Goal: Task Accomplishment & Management: Complete application form

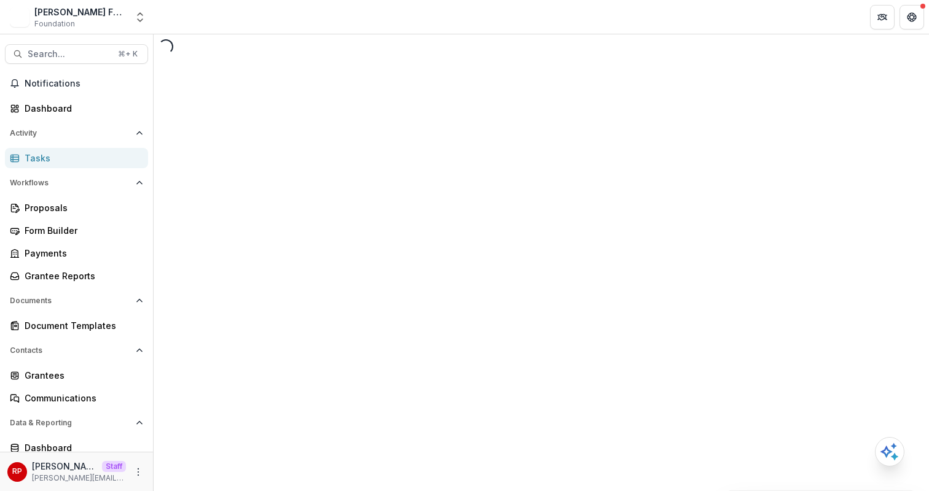
select select "********"
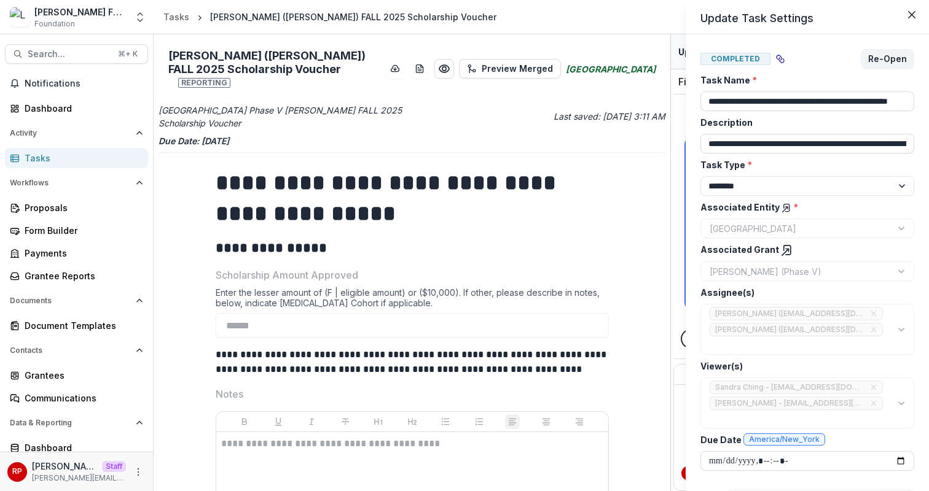
click at [490, 129] on div "**********" at bounding box center [464, 245] width 929 height 491
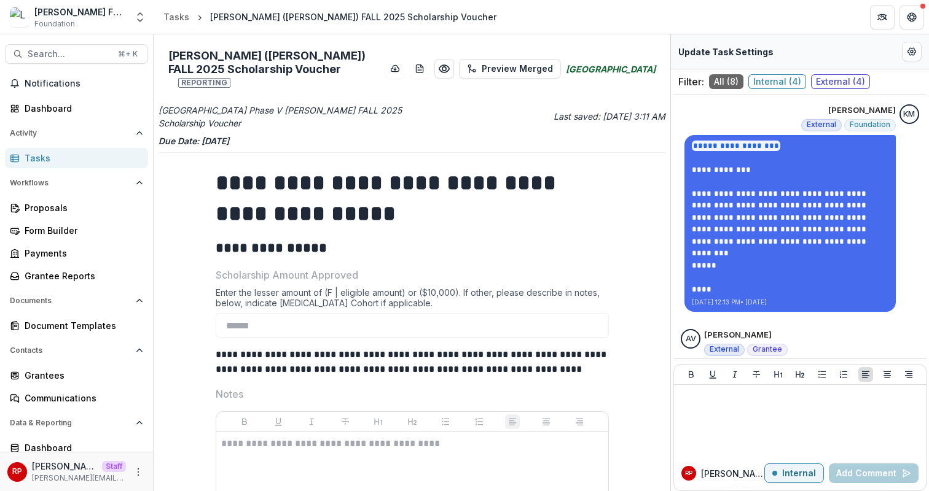
scroll to position [821, 0]
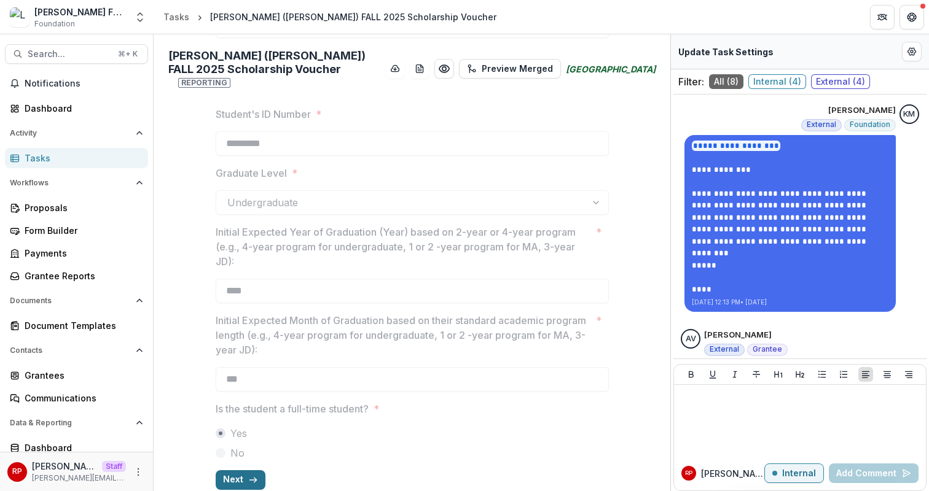
click at [252, 475] on icon "button" at bounding box center [253, 480] width 10 height 10
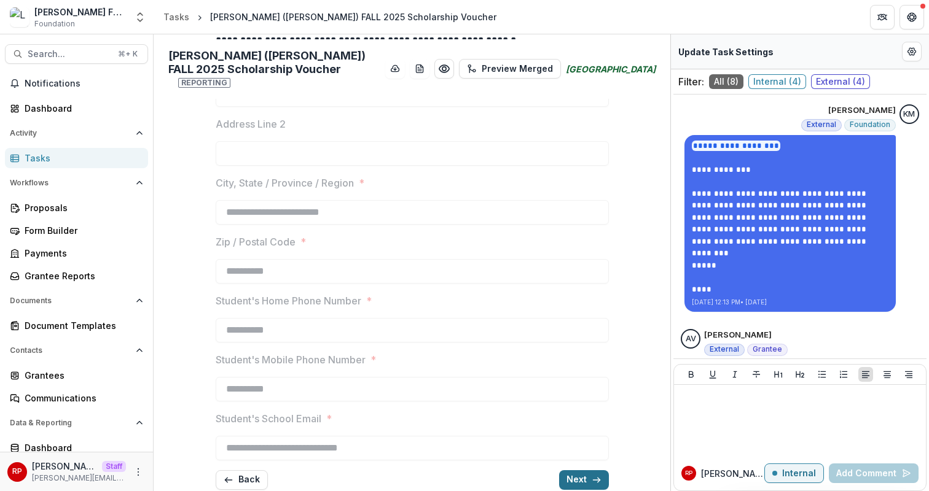
click at [600, 471] on button "Next" at bounding box center [584, 481] width 50 height 20
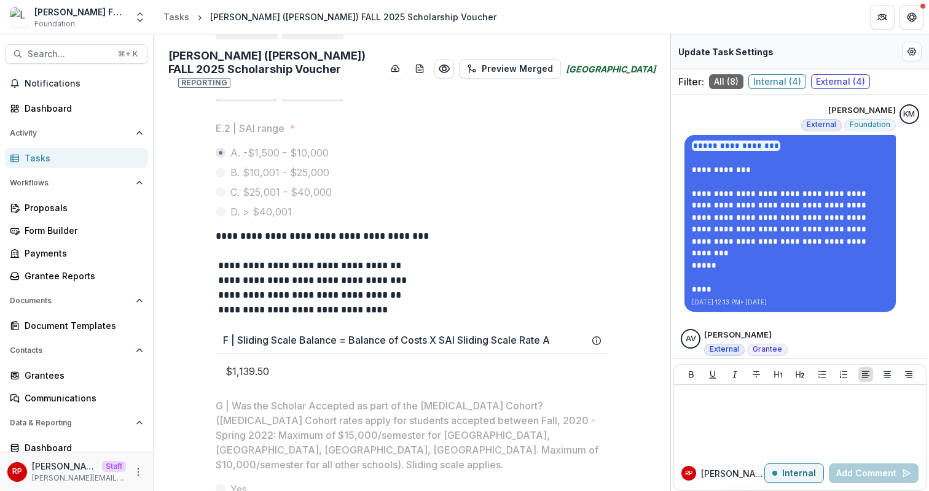
scroll to position [1040, 0]
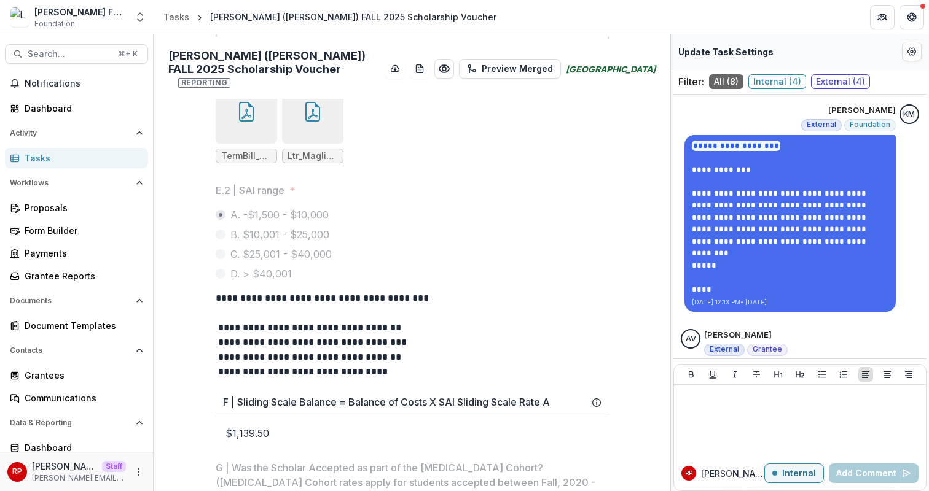
click at [233, 407] on h3 "F | Sliding Scale Balance = Balance of Costs X SAI Sliding Scale Rate A" at bounding box center [386, 403] width 327 height 12
click at [287, 410] on div "F | Sliding Scale Balance = Balance of Costs X SAI Sliding Scale Rate A" at bounding box center [412, 402] width 393 height 27
click at [237, 437] on p "$1,139.50" at bounding box center [412, 434] width 393 height 34
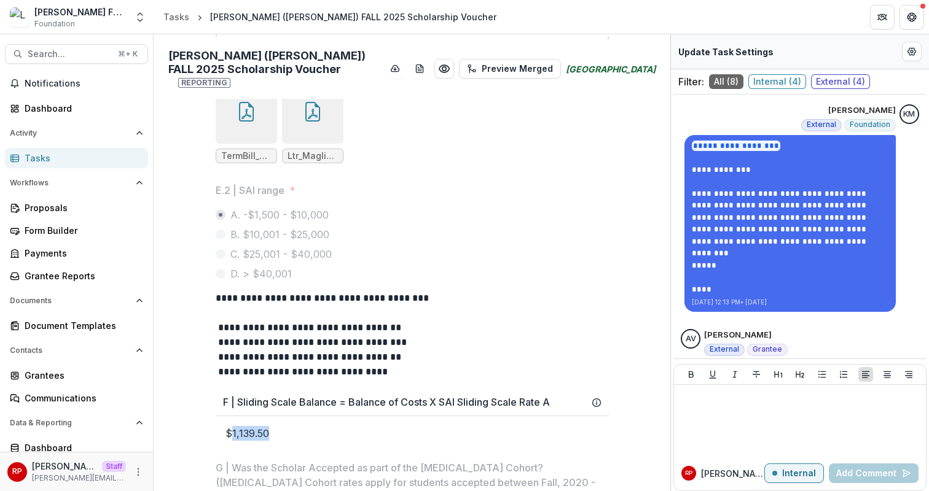
click at [237, 437] on p "$1,139.50" at bounding box center [412, 434] width 393 height 34
click at [270, 438] on p "$1,139.50" at bounding box center [412, 434] width 393 height 34
click at [446, 67] on circle "Preview 83c37c3e-1e46-4317-9b4f-5612b259a315.pdf" at bounding box center [444, 69] width 4 height 4
click at [510, 399] on h3 "F | Sliding Scale Balance = Balance of Costs X SAI Sliding Scale Rate A" at bounding box center [386, 403] width 327 height 12
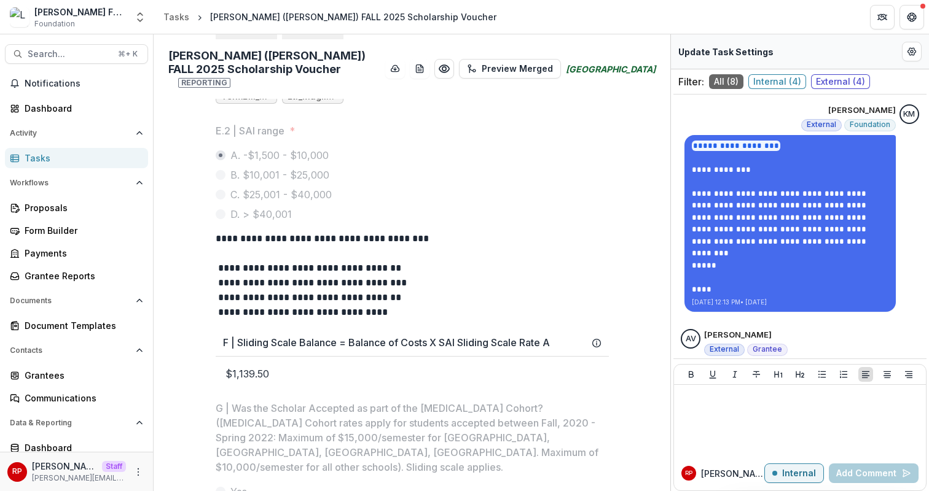
scroll to position [1101, 0]
click at [233, 379] on p "$1,139.50" at bounding box center [412, 373] width 393 height 34
click at [362, 356] on div "F | Sliding Scale Balance = Balance of Costs X SAI Sliding Scale Rate A" at bounding box center [412, 342] width 393 height 27
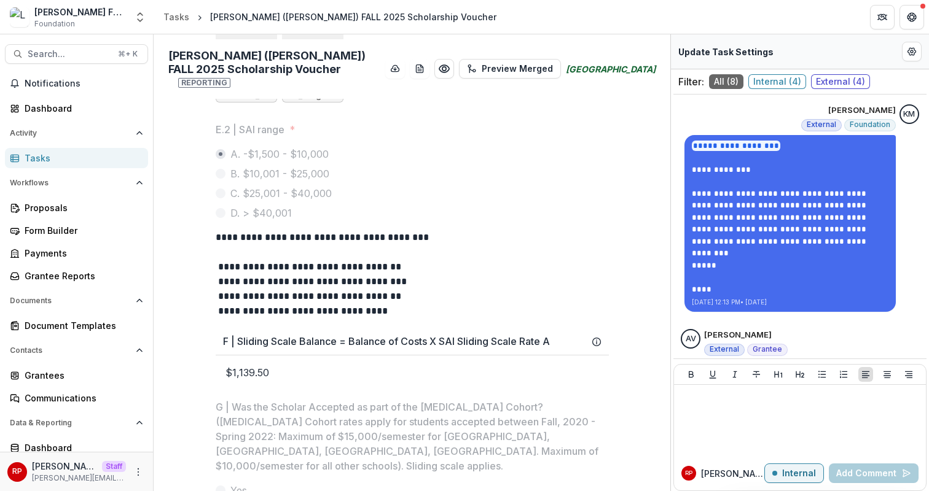
click at [243, 374] on p "$1,139.50" at bounding box center [412, 373] width 393 height 34
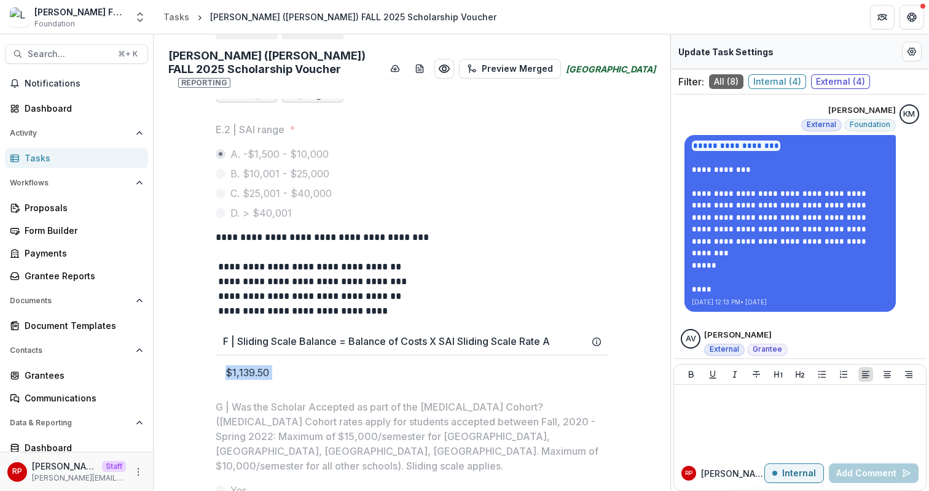
click at [243, 374] on p "$1,139.50" at bounding box center [412, 373] width 393 height 34
click at [255, 374] on p "$1,139.50" at bounding box center [412, 373] width 393 height 34
click at [273, 374] on p "$1,139.50" at bounding box center [412, 373] width 393 height 34
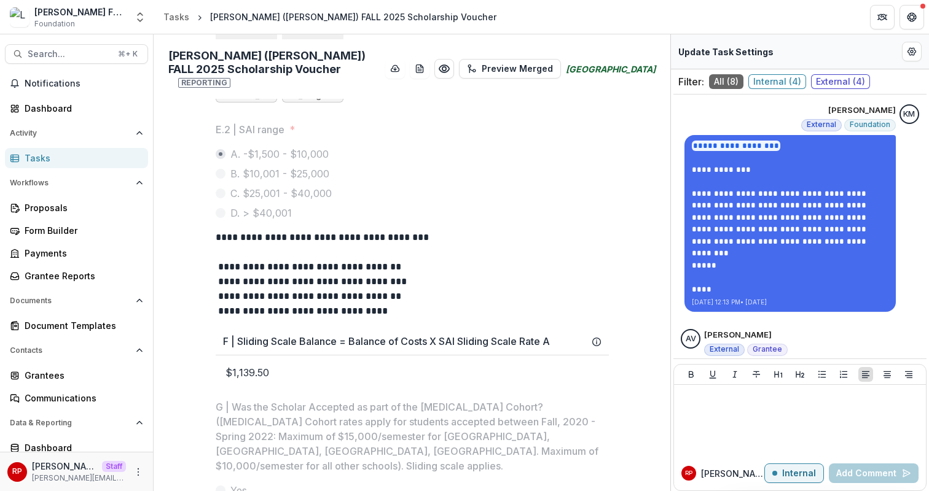
click at [243, 374] on p "$1,139.50" at bounding box center [412, 373] width 393 height 34
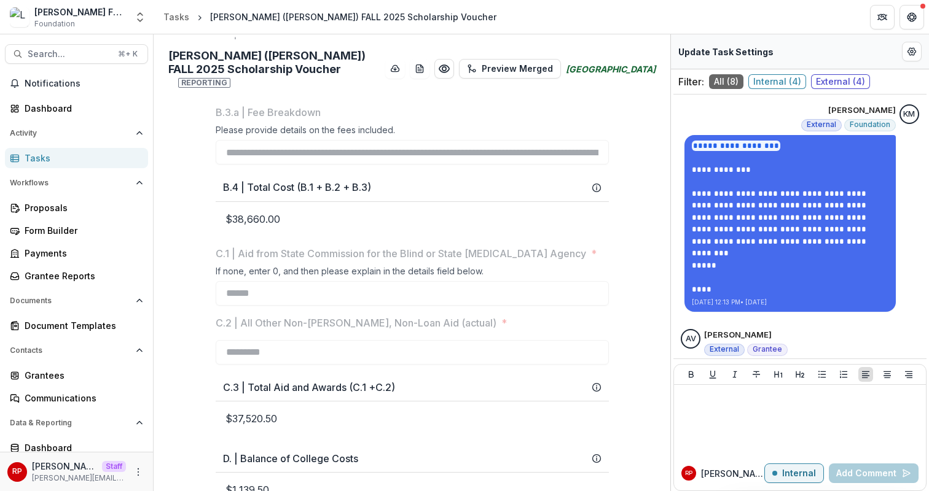
scroll to position [448, 0]
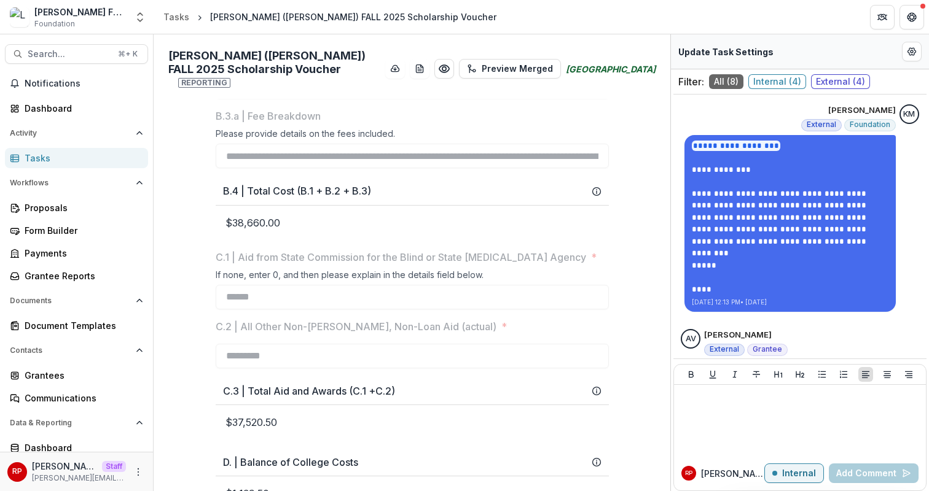
click at [260, 186] on h3 "B.4 | Total Cost (B.1 + B.2 + B.3)" at bounding box center [297, 192] width 148 height 12
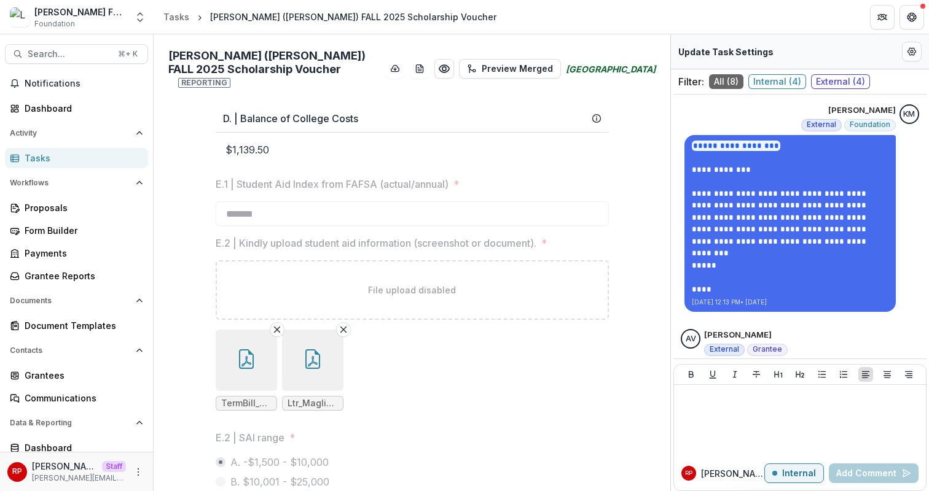
scroll to position [1039, 0]
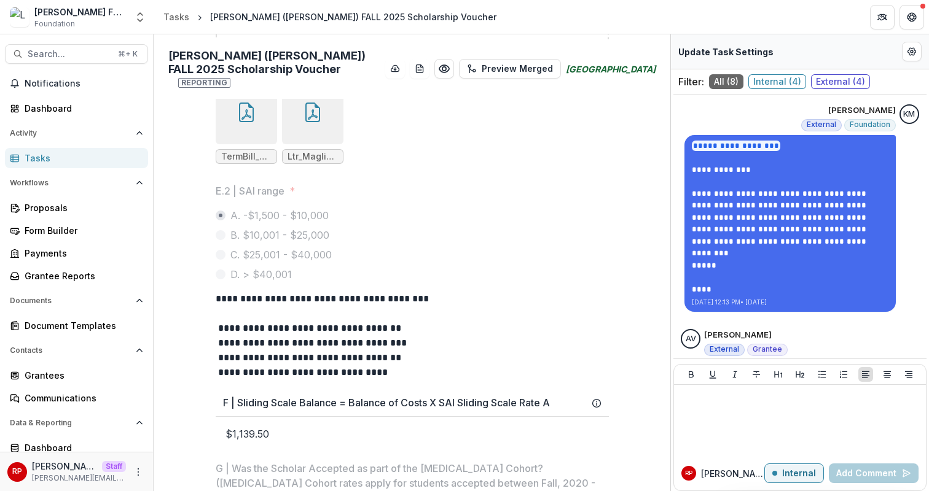
click at [241, 438] on p "$1,139.50" at bounding box center [412, 434] width 393 height 34
click at [272, 434] on p "$1,139.50" at bounding box center [412, 434] width 393 height 34
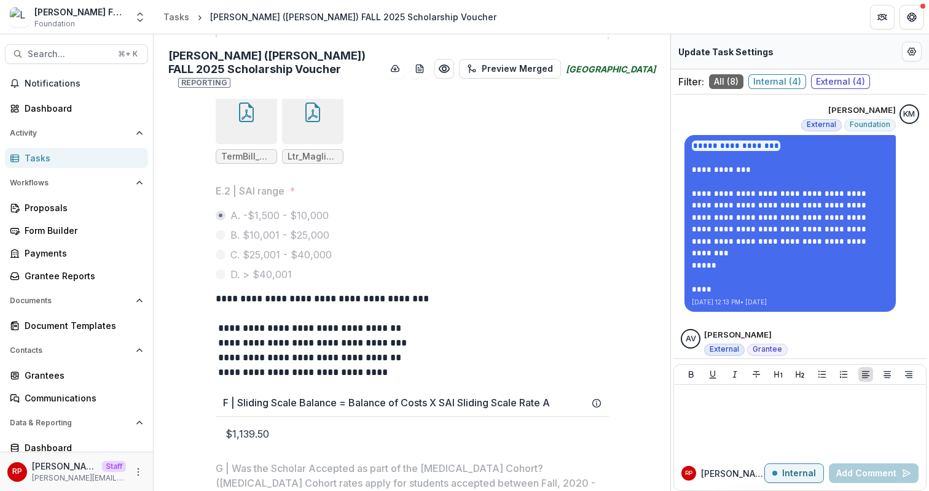
click at [252, 435] on p "$1,139.50" at bounding box center [412, 434] width 393 height 34
click at [561, 417] on div "F | Sliding Scale Balance = Balance of Costs X SAI Sliding Scale Rate A" at bounding box center [412, 403] width 393 height 27
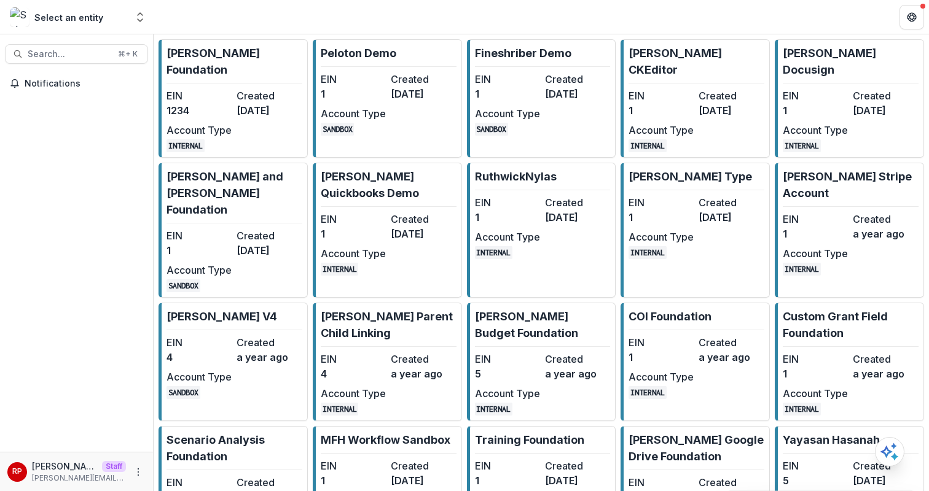
click at [224, 88] on dt "EIN" at bounding box center [198, 95] width 65 height 15
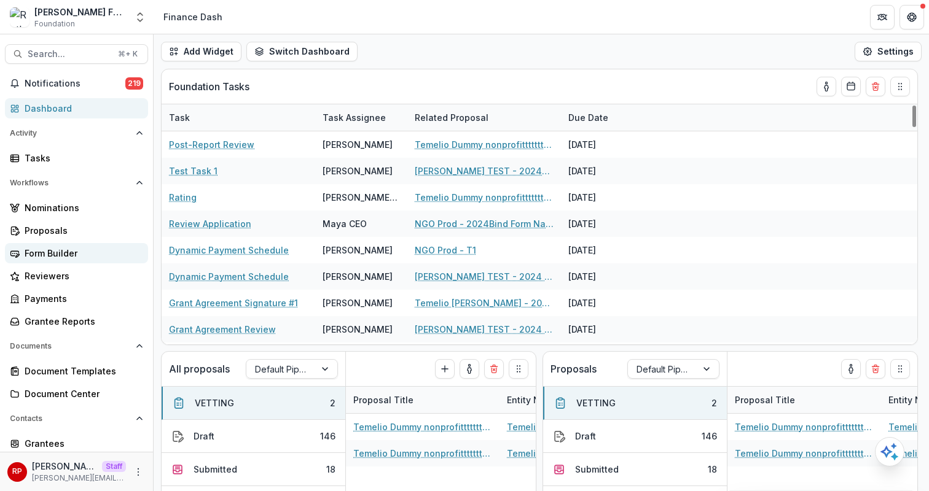
click at [87, 248] on div "Form Builder" at bounding box center [82, 253] width 114 height 13
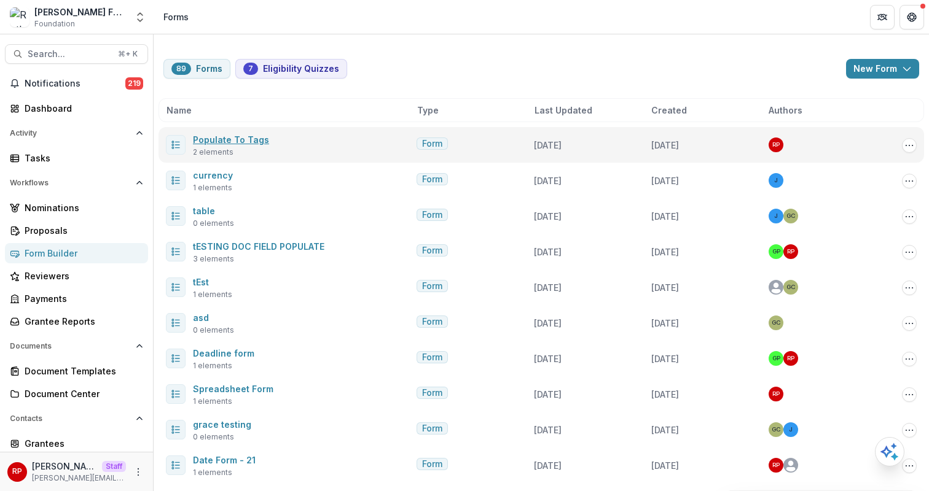
click at [213, 140] on link "Populate To Tags" at bounding box center [231, 140] width 76 height 10
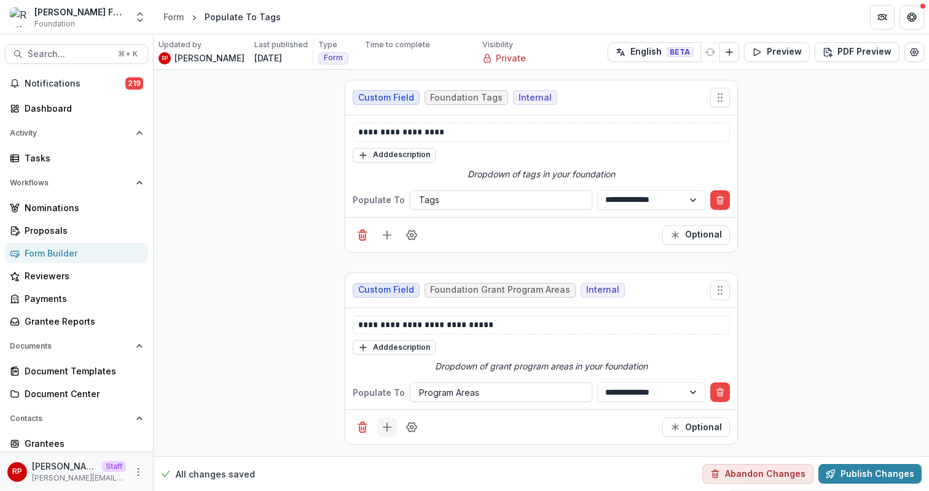
click at [389, 434] on button "Add field" at bounding box center [387, 428] width 20 height 20
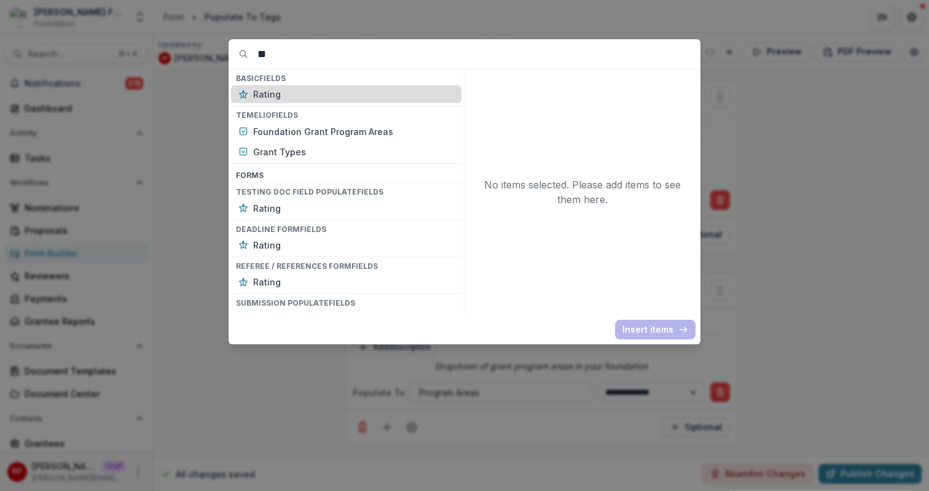
type input "**"
click at [272, 98] on p "Rating" at bounding box center [353, 94] width 201 height 13
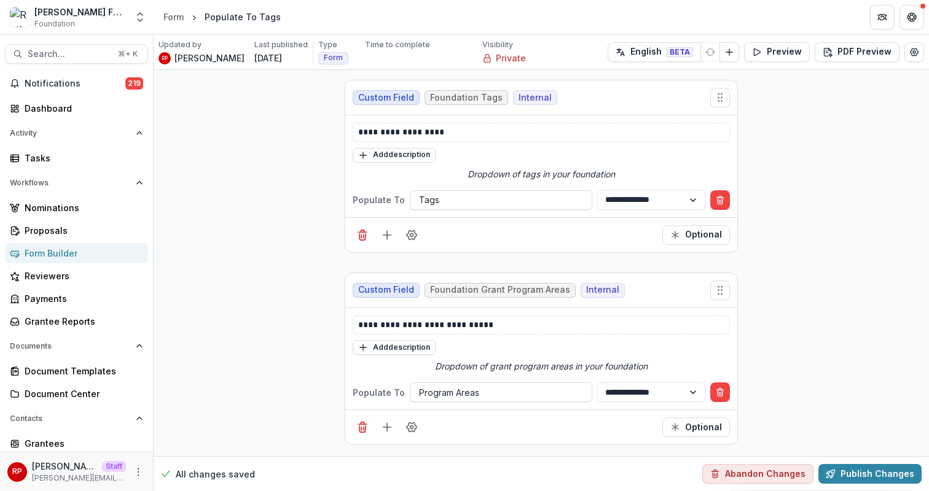
scroll to position [203, 0]
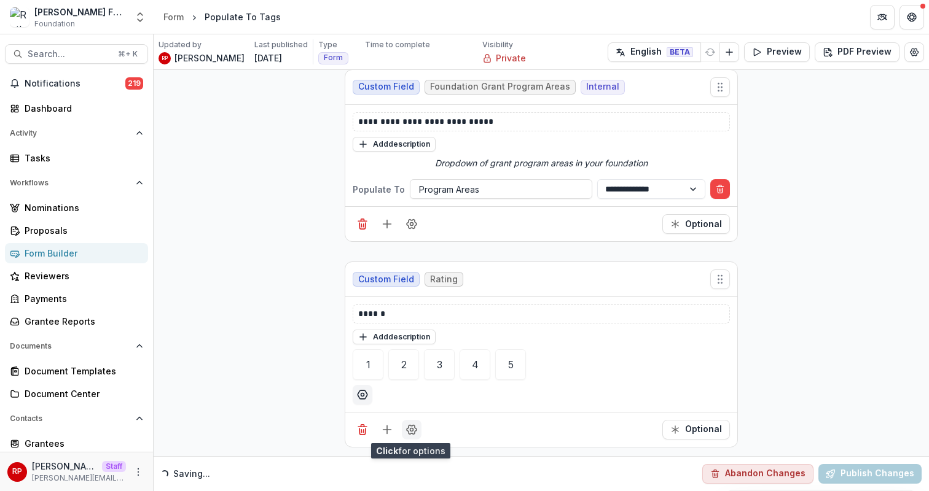
click at [410, 426] on icon "Field Settings" at bounding box center [411, 430] width 12 height 12
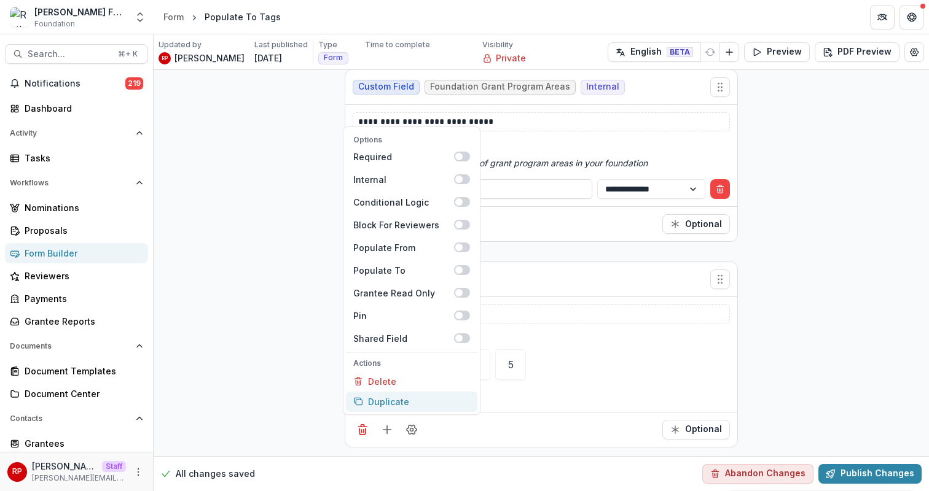
click at [434, 404] on button "Duplicate" at bounding box center [411, 402] width 131 height 20
click at [549, 415] on div "Options Required Internal Conditional Logic Block For Reviewers Populate From P…" at bounding box center [541, 429] width 392 height 35
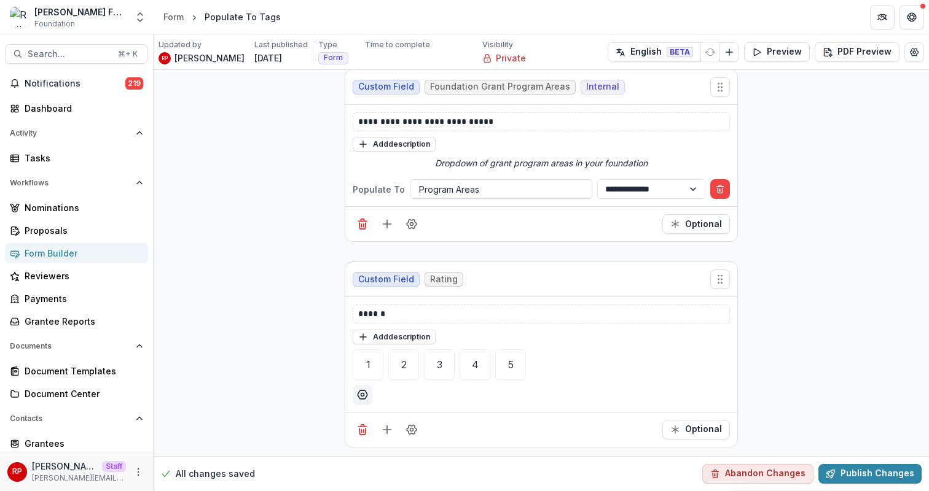
scroll to position [409, 0]
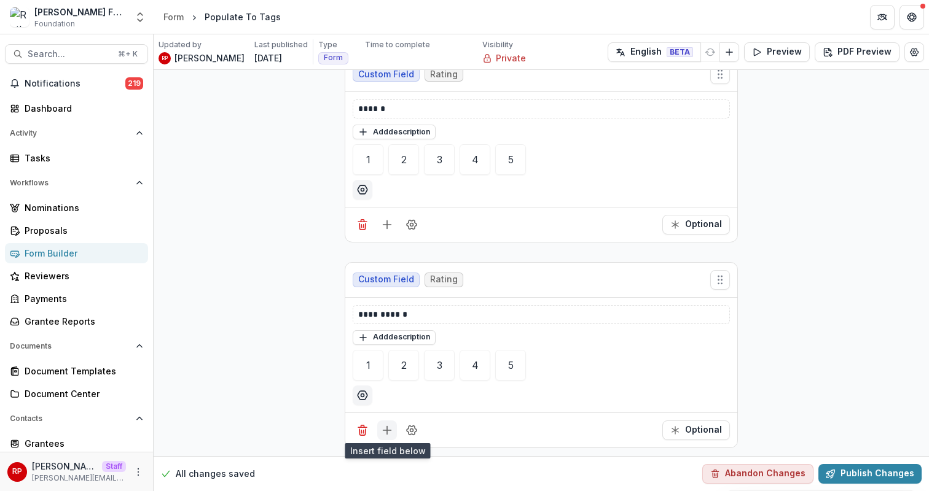
click at [391, 428] on icon "Add field" at bounding box center [387, 430] width 12 height 12
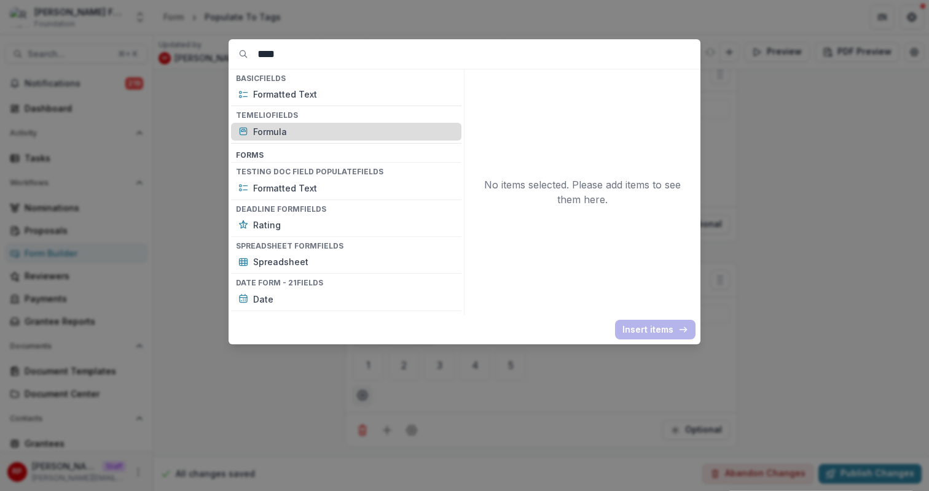
type input "****"
click at [317, 130] on p "Formula" at bounding box center [353, 131] width 201 height 13
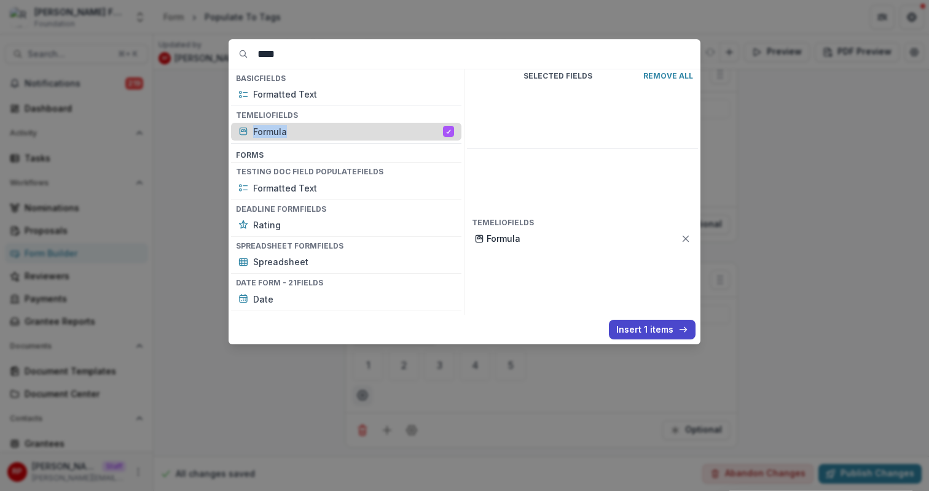
click at [317, 130] on p "Formula" at bounding box center [348, 131] width 190 height 13
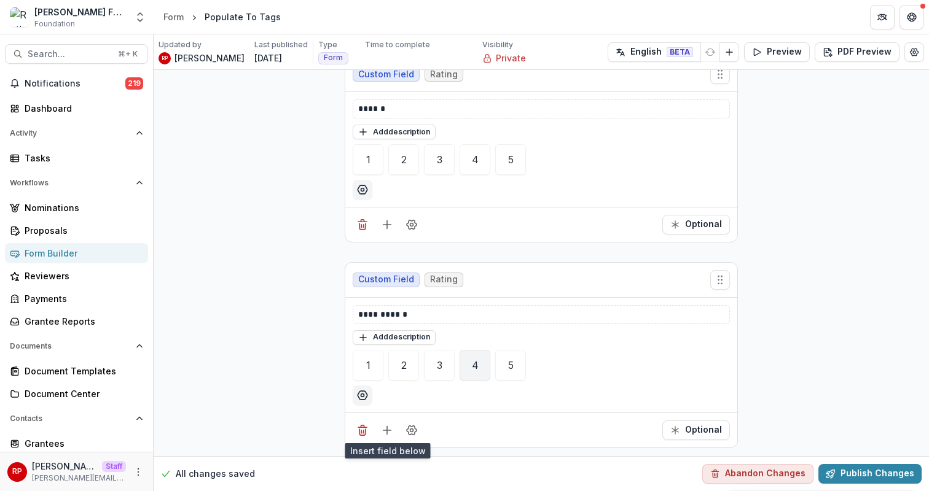
scroll to position [737, 0]
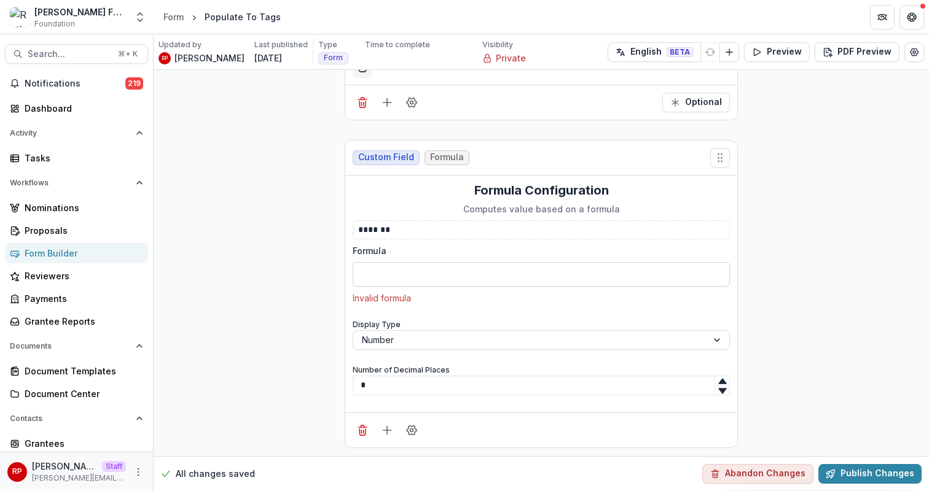
click at [385, 269] on input "Formula" at bounding box center [541, 274] width 377 height 25
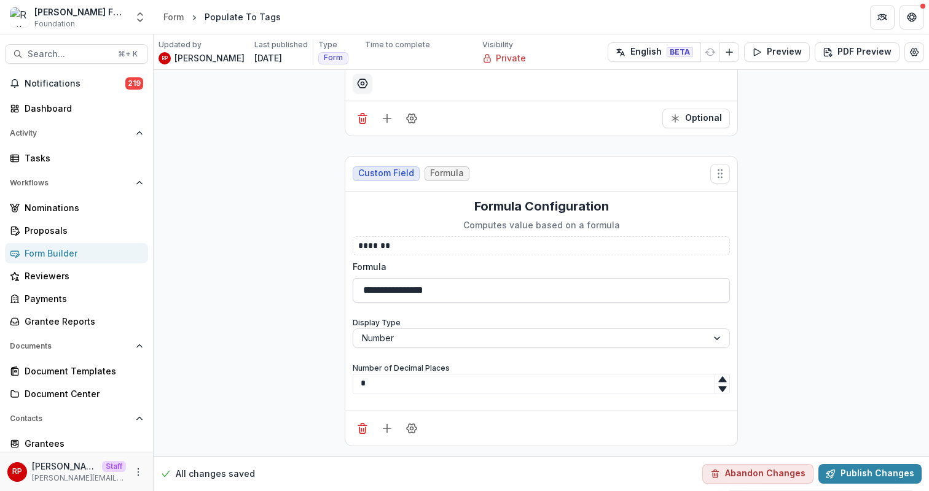
scroll to position [719, 0]
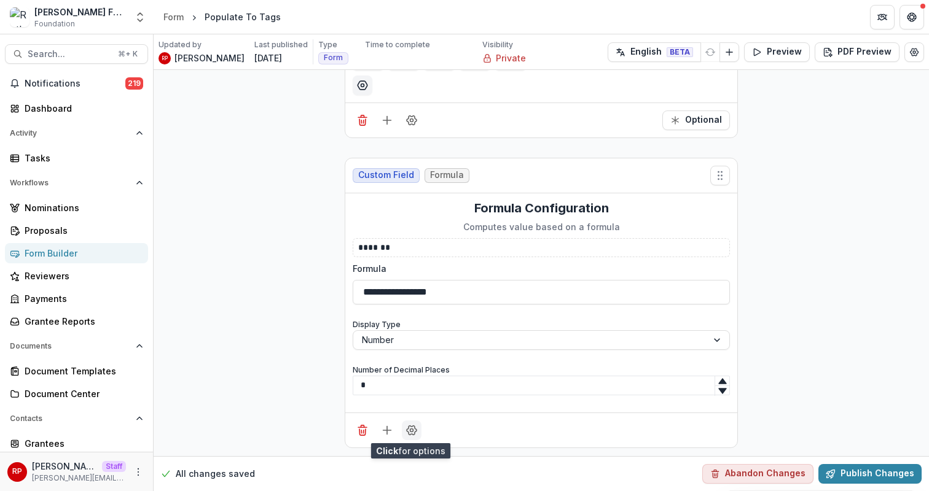
type input "**********"
click at [411, 426] on icon "Field Settings" at bounding box center [412, 430] width 10 height 9
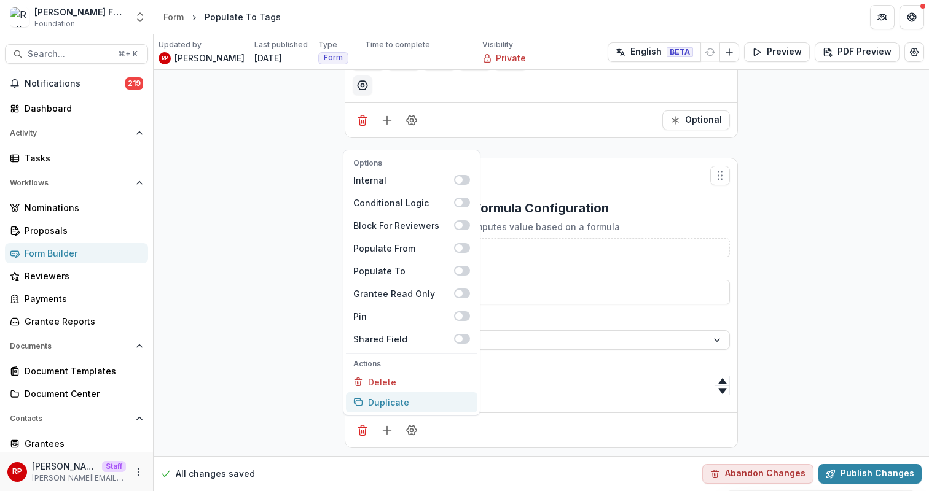
click at [444, 399] on button "Duplicate" at bounding box center [411, 403] width 131 height 20
click at [538, 423] on div "Options Internal Conditional Logic Block For Reviewers Populate From Populate T…" at bounding box center [541, 430] width 392 height 35
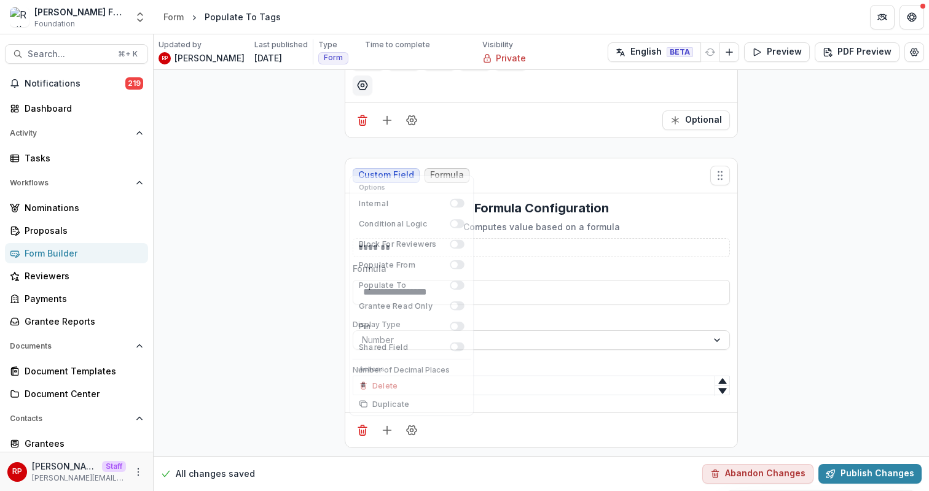
scroll to position [1029, 0]
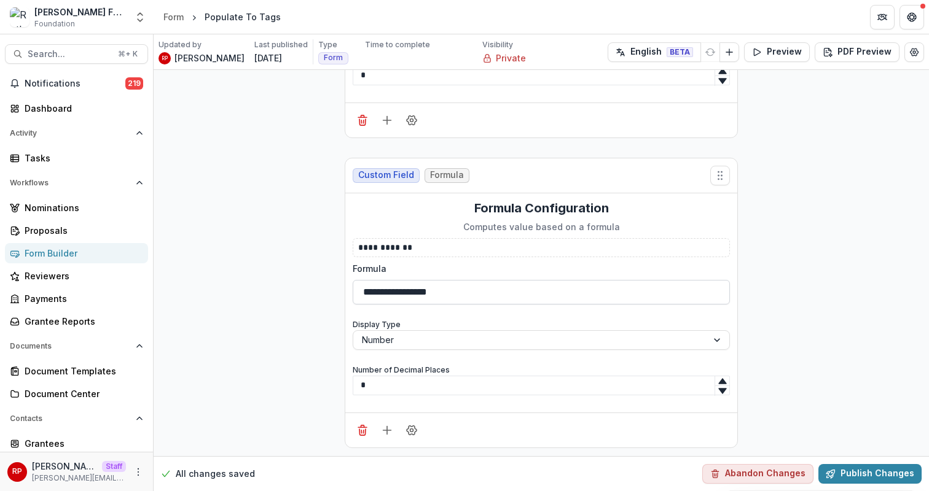
click at [449, 293] on input "**********" at bounding box center [541, 292] width 377 height 25
type input "**********"
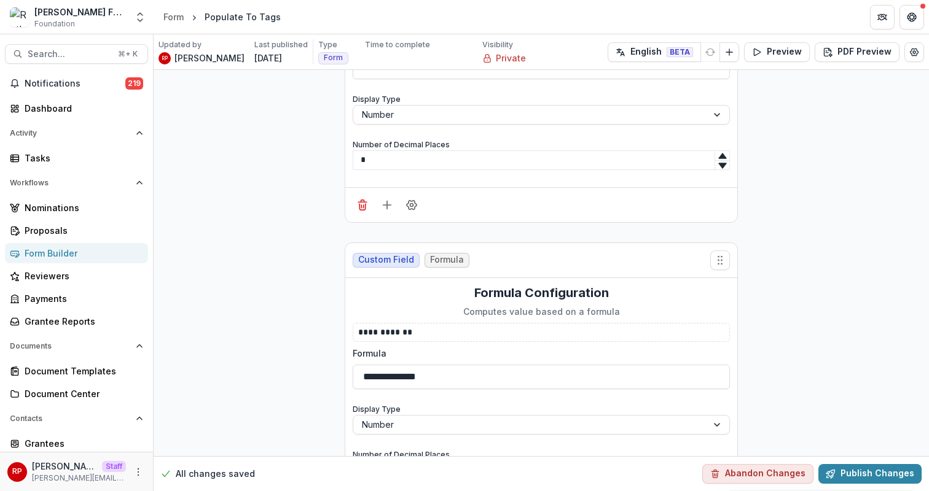
scroll to position [968, 0]
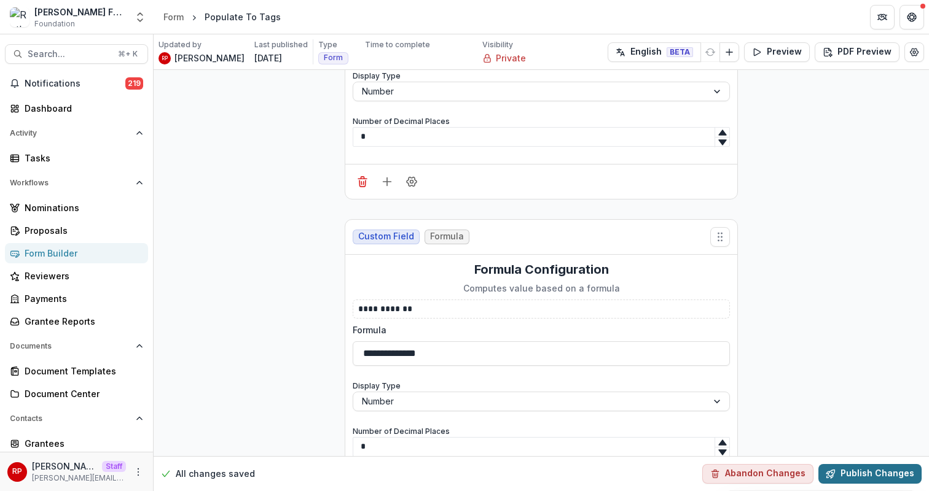
click at [860, 473] on button "Publish Changes" at bounding box center [869, 474] width 103 height 20
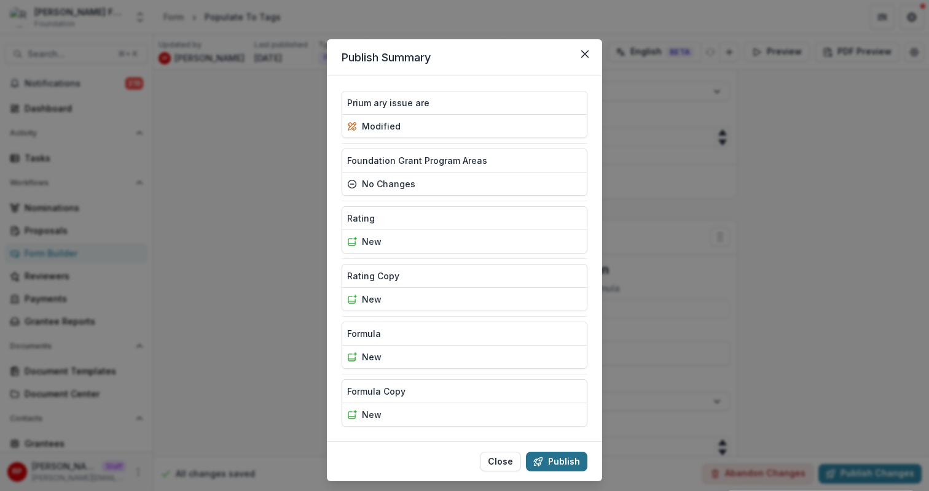
click at [577, 456] on button "Publish" at bounding box center [556, 462] width 61 height 20
click at [778, 85] on div "Publish Summary Prium ary issue are modified Foundation Grant Program Areas no …" at bounding box center [464, 245] width 929 height 491
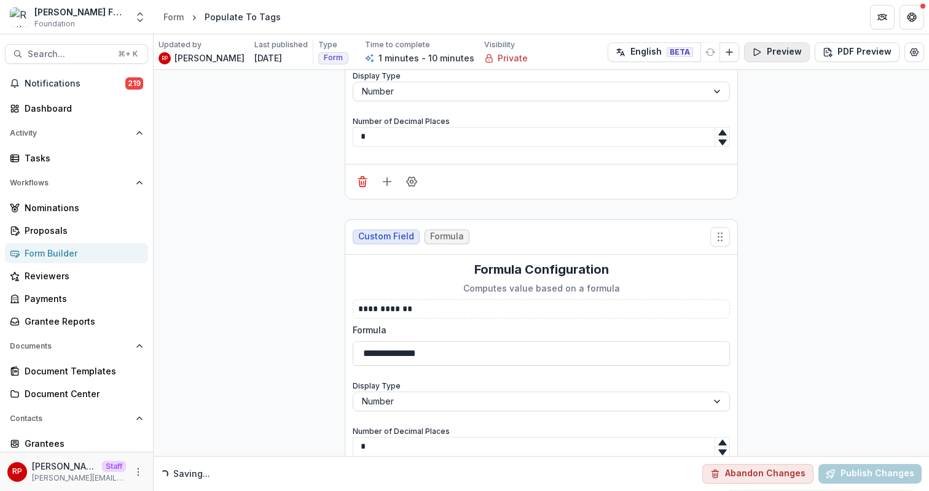
click at [786, 55] on button "Preview" at bounding box center [777, 52] width 66 height 20
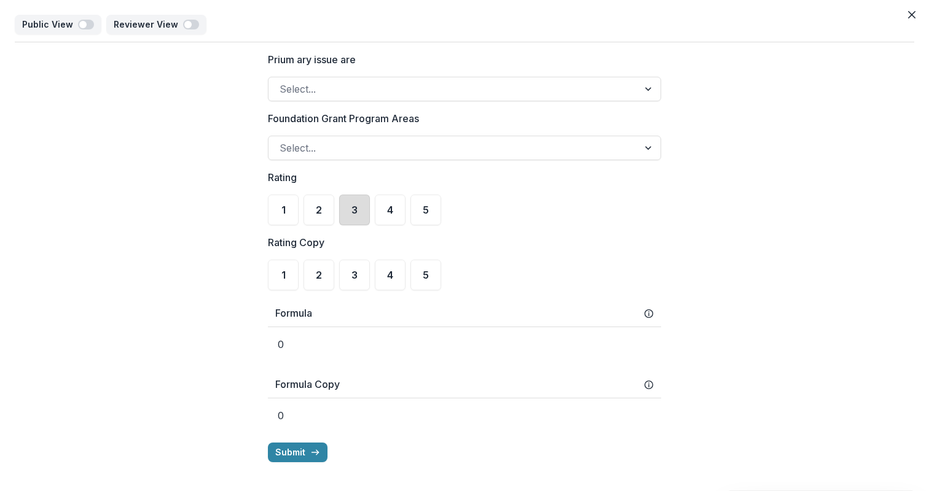
click at [351, 218] on div "3" at bounding box center [354, 210] width 31 height 31
click at [654, 391] on div "Formula Copy" at bounding box center [464, 385] width 393 height 27
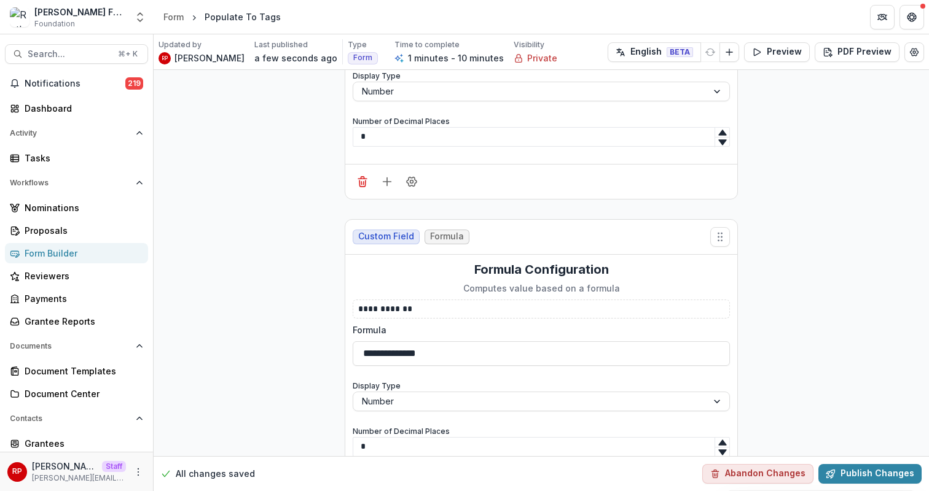
click at [125, 252] on div "Form Builder" at bounding box center [82, 253] width 114 height 13
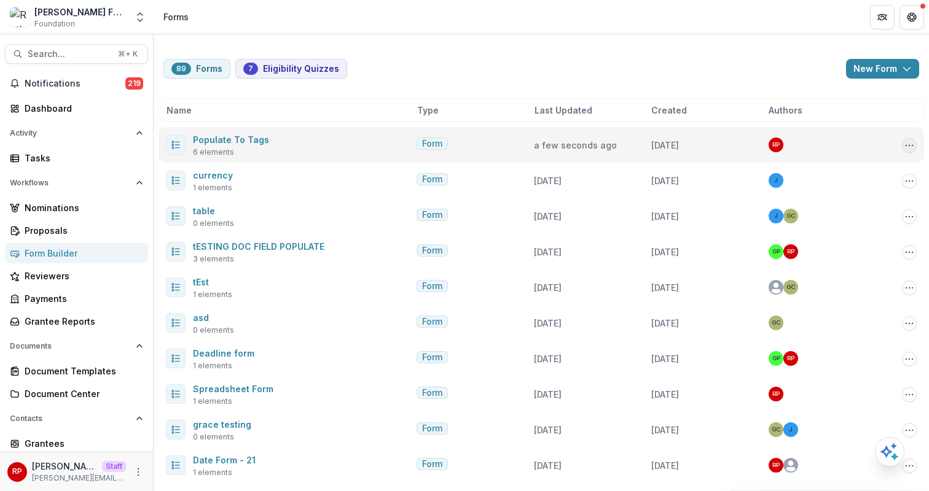
click at [907, 143] on icon "Options" at bounding box center [909, 146] width 10 height 10
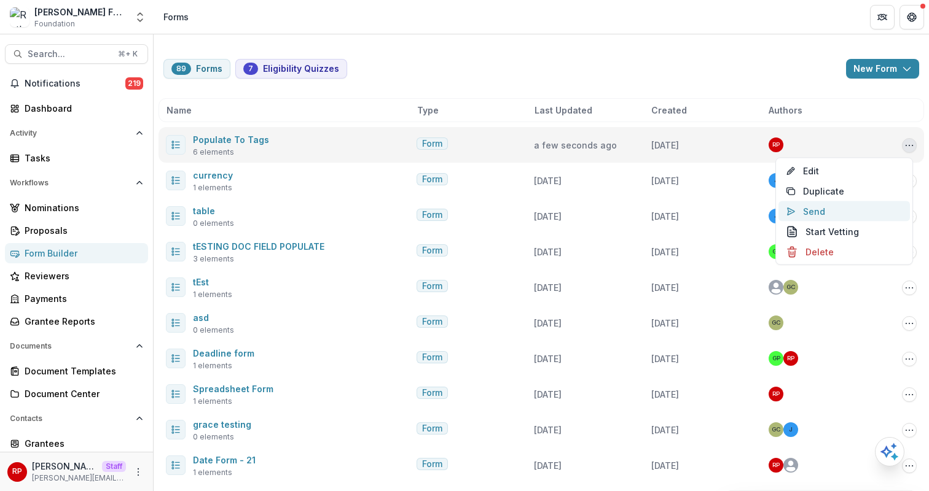
click at [825, 213] on button "Send" at bounding box center [843, 211] width 131 height 20
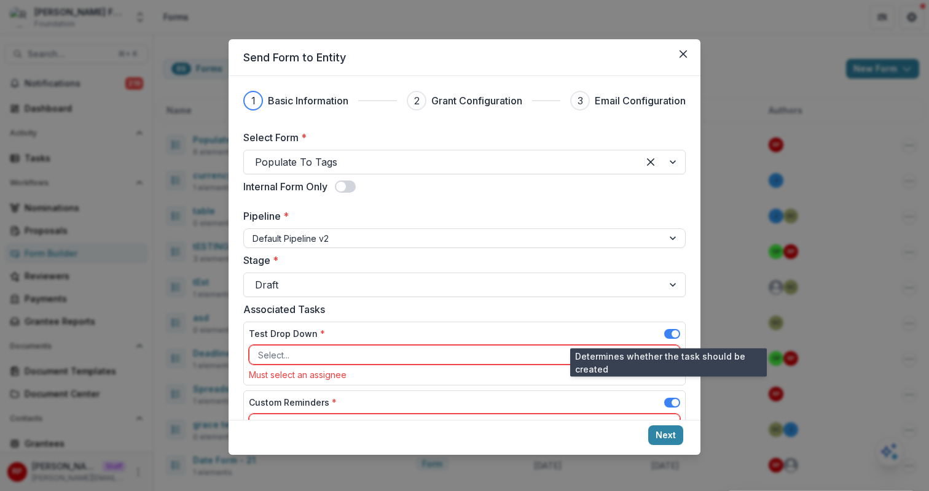
click at [671, 334] on span at bounding box center [674, 333] width 7 height 7
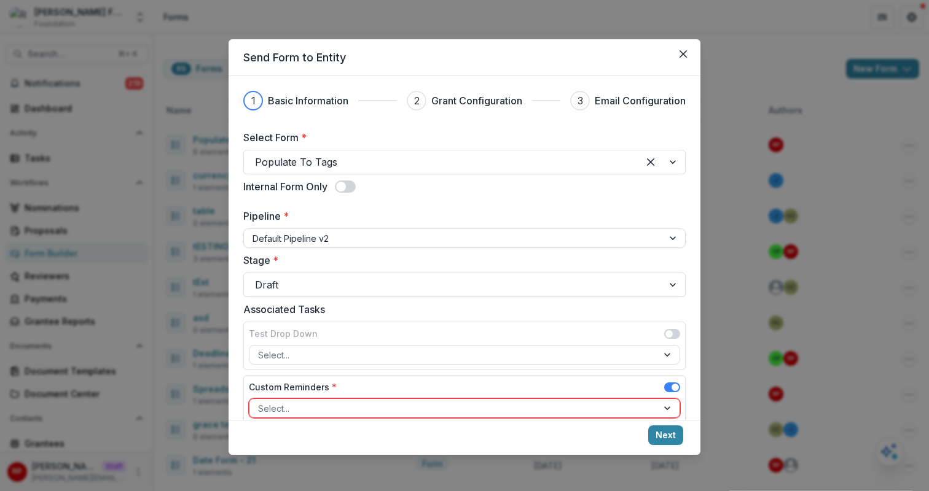
click at [667, 388] on span at bounding box center [672, 388] width 16 height 10
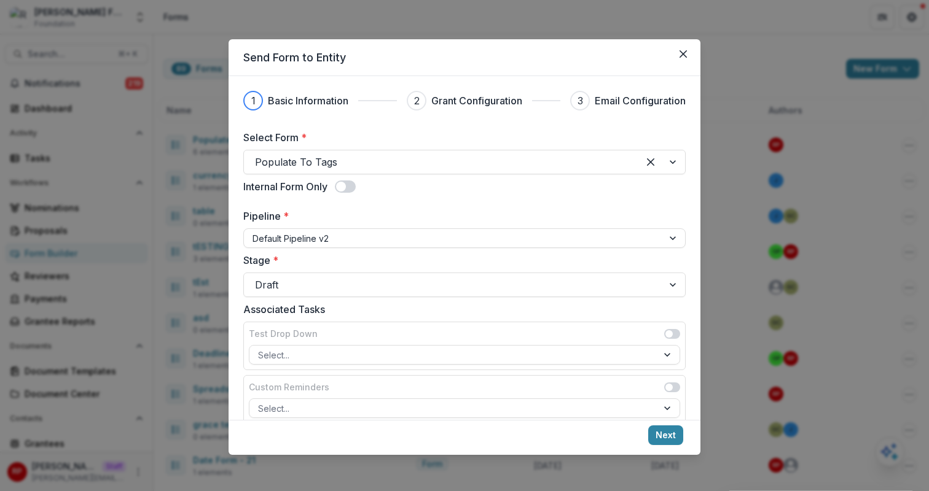
scroll to position [200, 0]
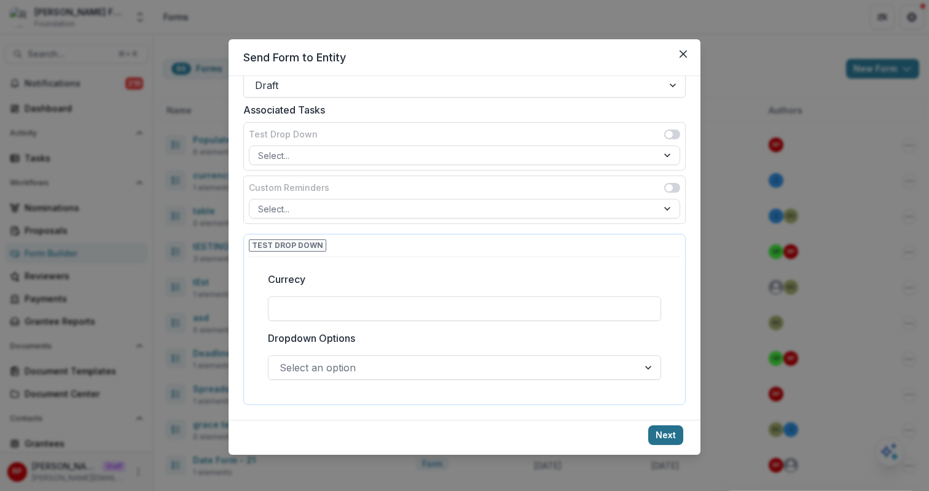
click at [678, 434] on button "Next" at bounding box center [665, 436] width 35 height 20
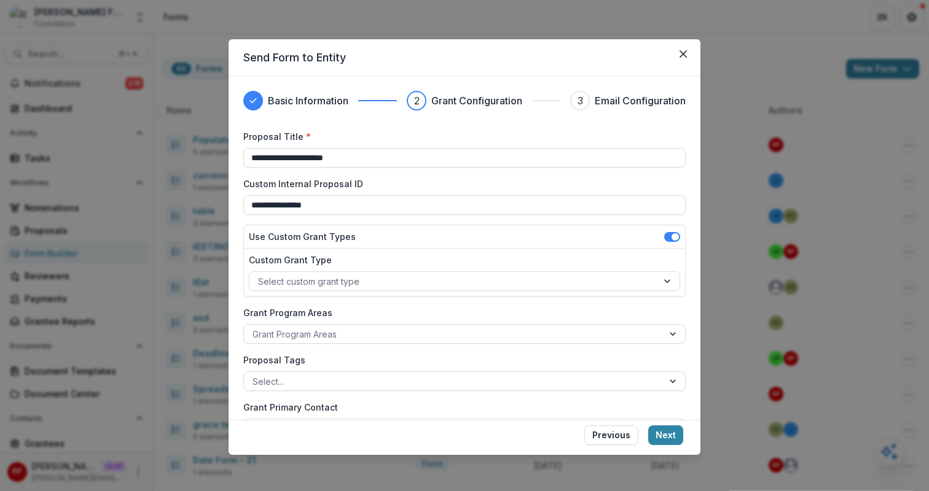
click at [667, 237] on span at bounding box center [672, 237] width 16 height 10
click at [680, 438] on button "Next" at bounding box center [665, 436] width 35 height 20
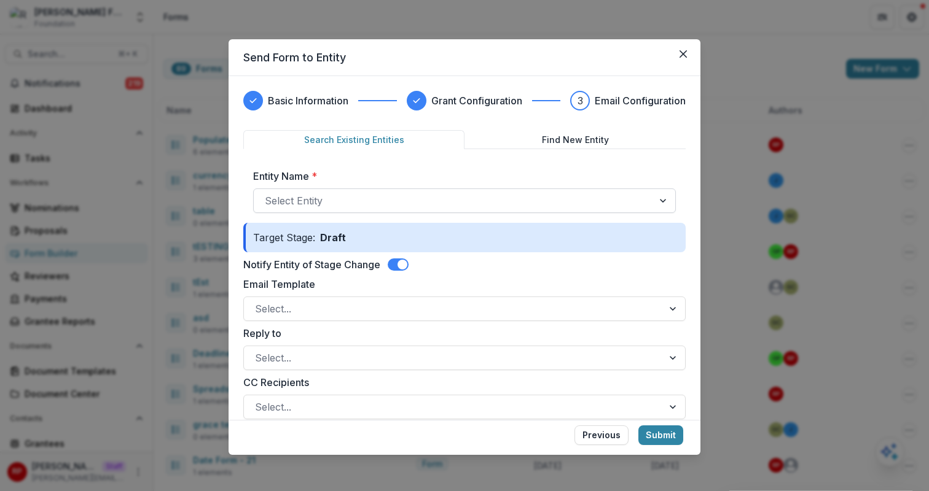
click at [559, 200] on div at bounding box center [453, 200] width 377 height 17
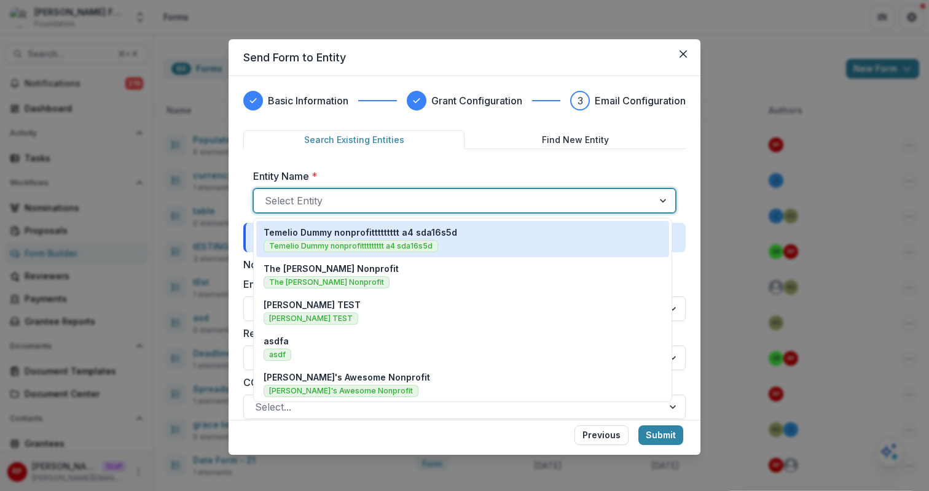
type input "*"
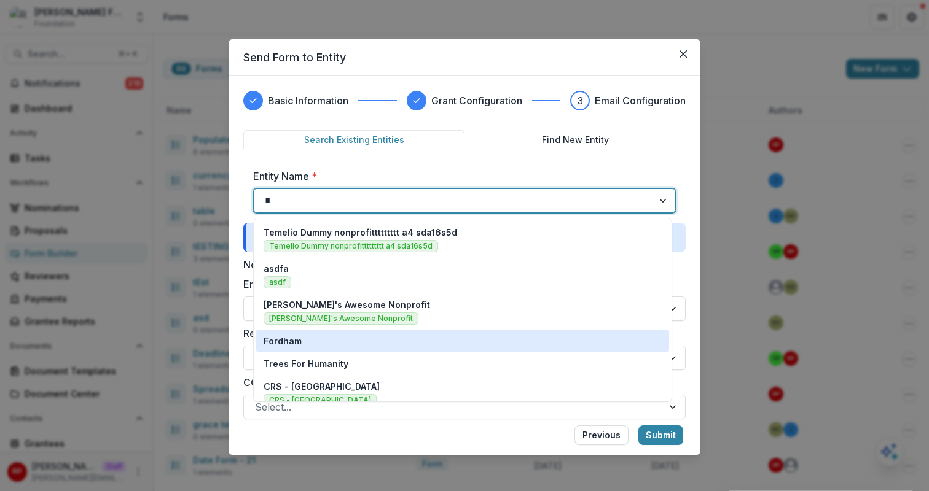
click at [514, 333] on div "Fordham" at bounding box center [462, 341] width 413 height 23
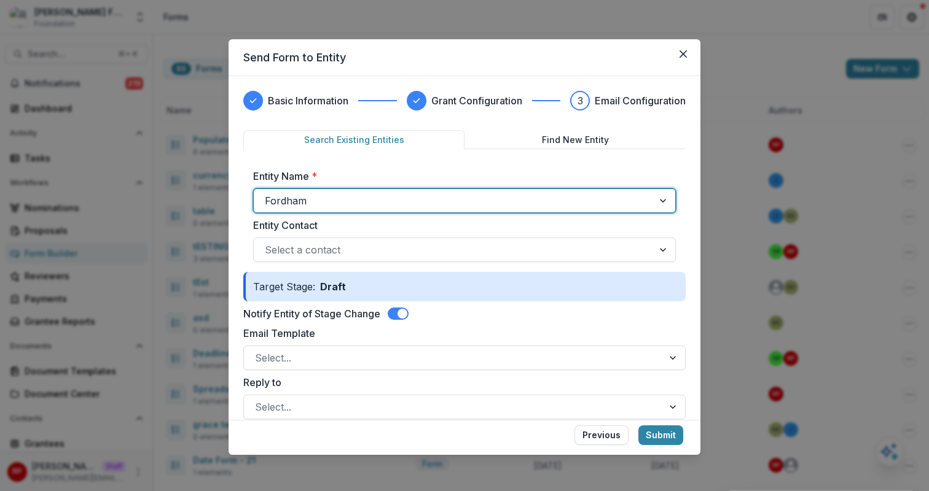
click at [405, 313] on span at bounding box center [402, 314] width 10 height 10
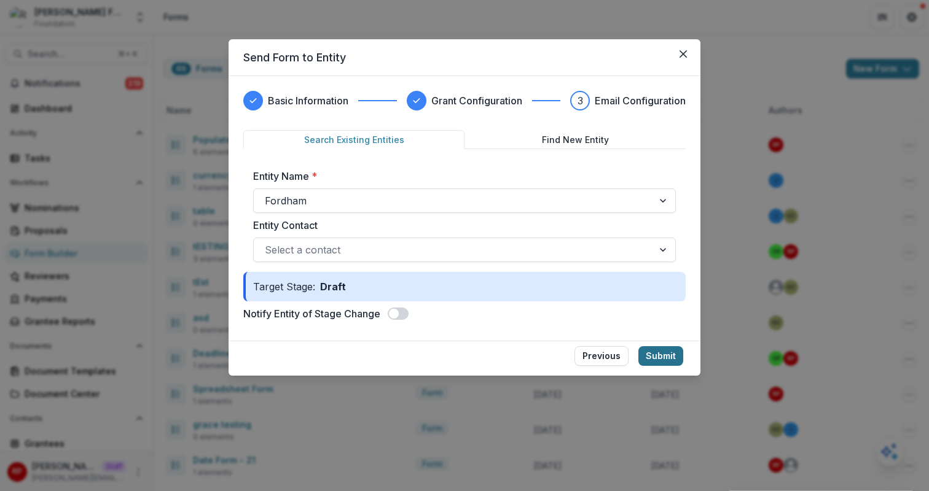
click at [664, 358] on button "Submit" at bounding box center [660, 356] width 45 height 20
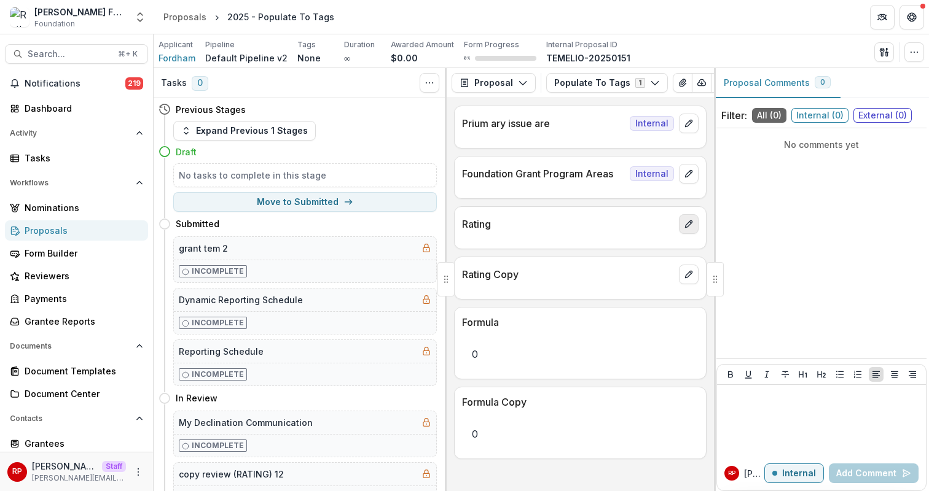
click at [687, 233] on button "edit" at bounding box center [689, 224] width 20 height 20
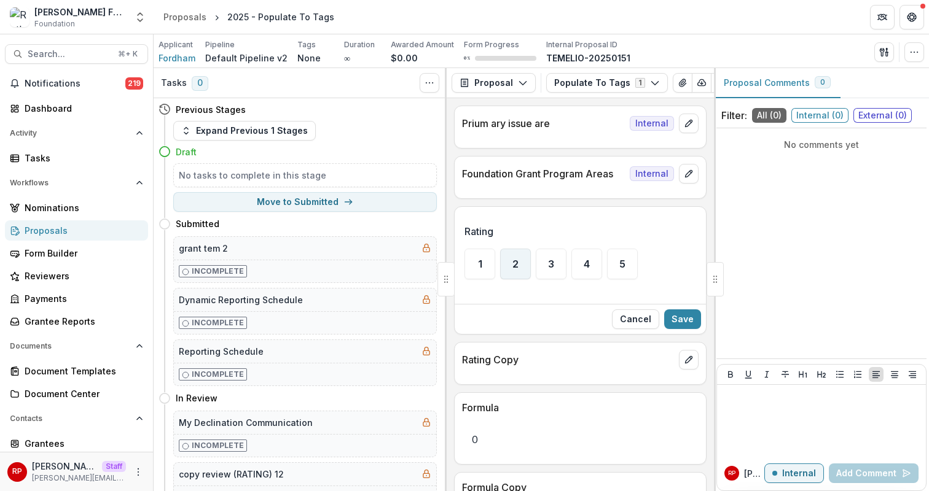
click at [513, 260] on span "2" at bounding box center [515, 264] width 6 height 10
click at [676, 318] on button "Save" at bounding box center [682, 320] width 37 height 20
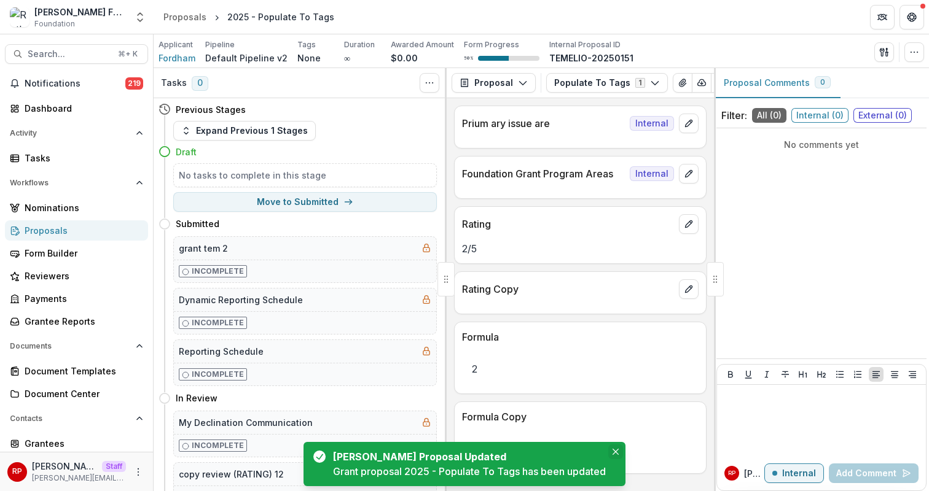
click at [616, 457] on button "Close" at bounding box center [615, 452] width 15 height 15
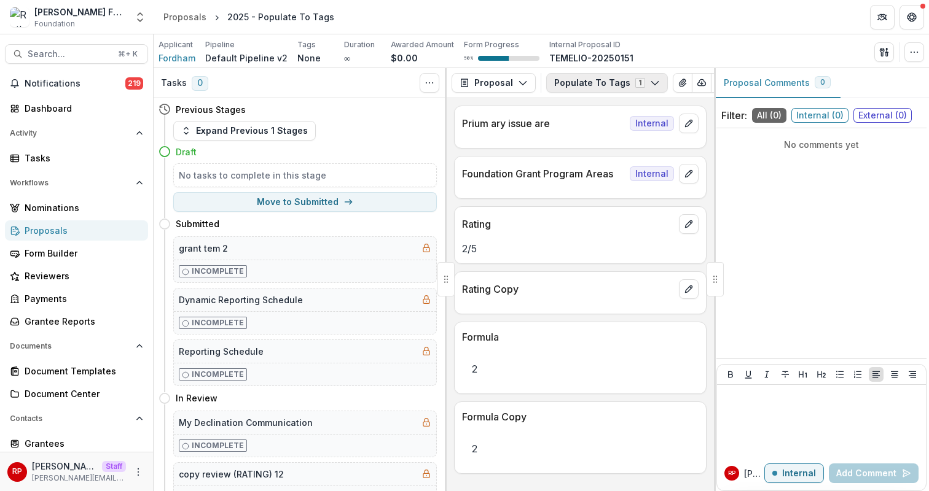
scroll to position [0, 57]
click at [702, 80] on icon "PDF view" at bounding box center [707, 83] width 10 height 10
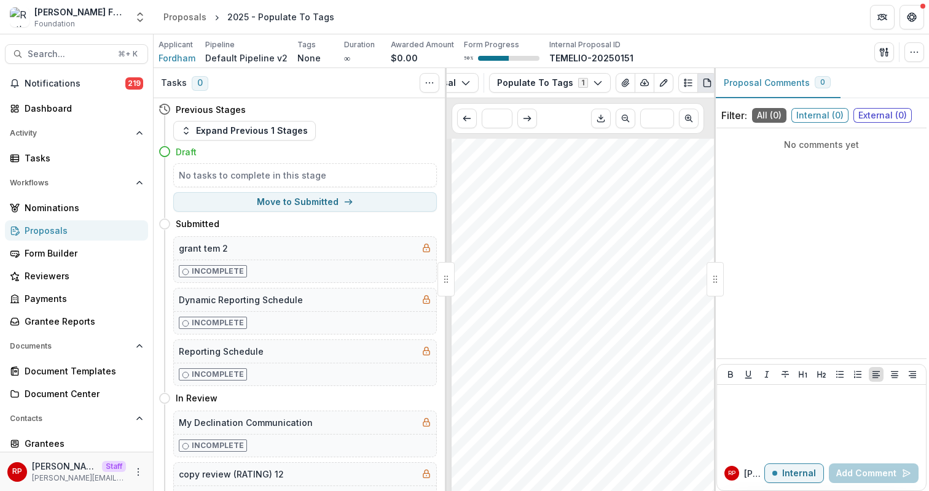
scroll to position [442, 0]
click at [477, 256] on div "Page: 2 2025 - Populate To Tags Submission Responses Prium ary issue are Founda…" at bounding box center [595, 314] width 287 height 407
drag, startPoint x: 477, startPoint y: 256, endPoint x: 472, endPoint y: 226, distance: 30.6
click at [472, 226] on div "Page: 2 2025 - Populate To Tags Submission Responses Prium ary issue are Founda…" at bounding box center [595, 314] width 287 height 407
click at [472, 226] on span "Formula" at bounding box center [482, 226] width 26 height 7
